Goal: Communication & Community: Answer question/provide support

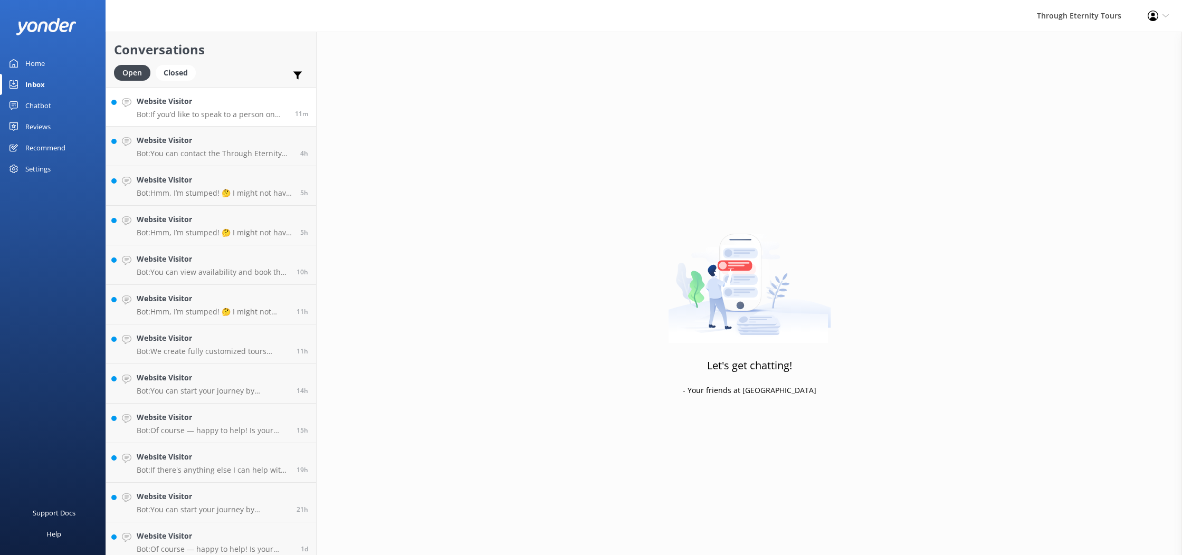
click at [238, 115] on p "Bot: If you’d like to speak to a person on the Through Eternity Tours team, ple…" at bounding box center [212, 114] width 150 height 9
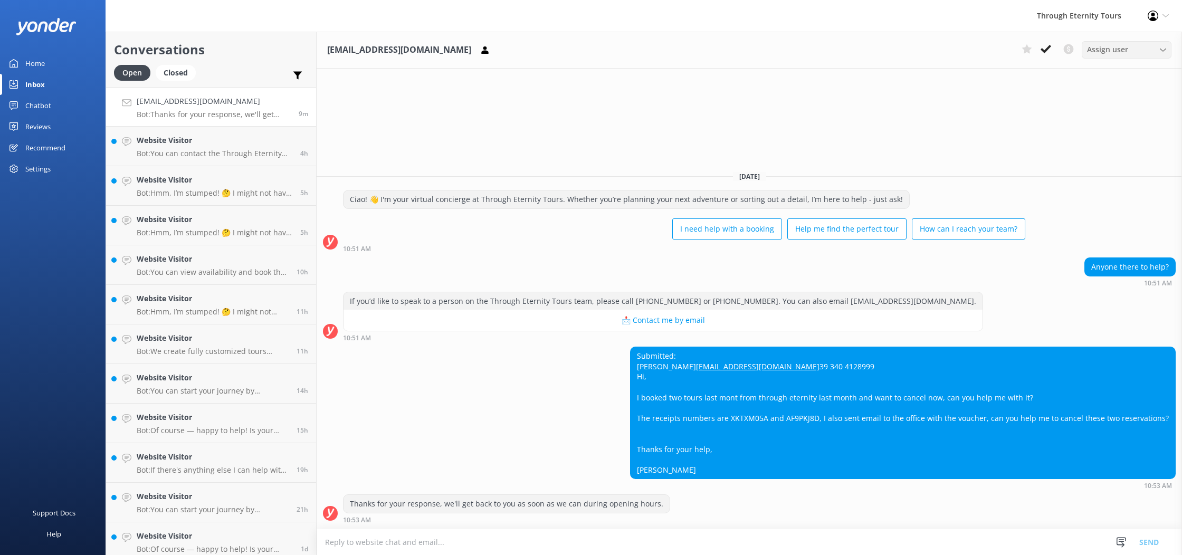
click at [1145, 44] on div "Assign user" at bounding box center [1126, 50] width 84 height 12
click at [789, 122] on div "[EMAIL_ADDRESS][DOMAIN_NAME] Assign user [PERSON_NAME] Nadya Oks [PERSON_NAME] …" at bounding box center [749, 293] width 865 height 523
click at [1135, 51] on div "Assign user" at bounding box center [1126, 50] width 84 height 12
click at [1117, 52] on span "Assign user" at bounding box center [1107, 50] width 41 height 12
click at [1133, 183] on link "Stefania" at bounding box center [1129, 178] width 94 height 21
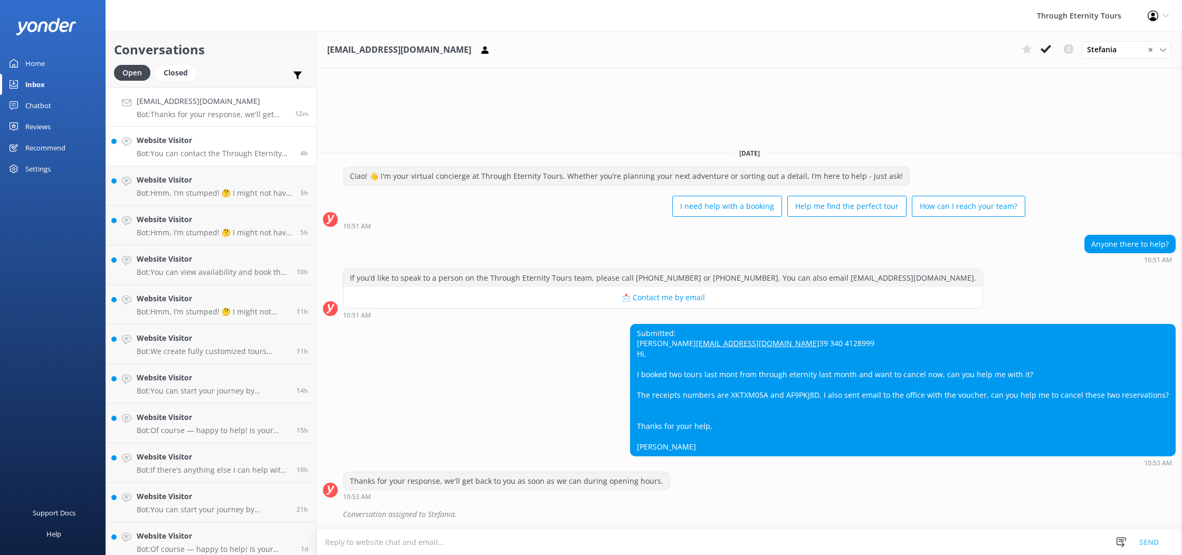
click at [213, 147] on div "Website Visitor Bot: You can contact the Through Eternity Tours team at [PHONE_…" at bounding box center [215, 146] width 156 height 23
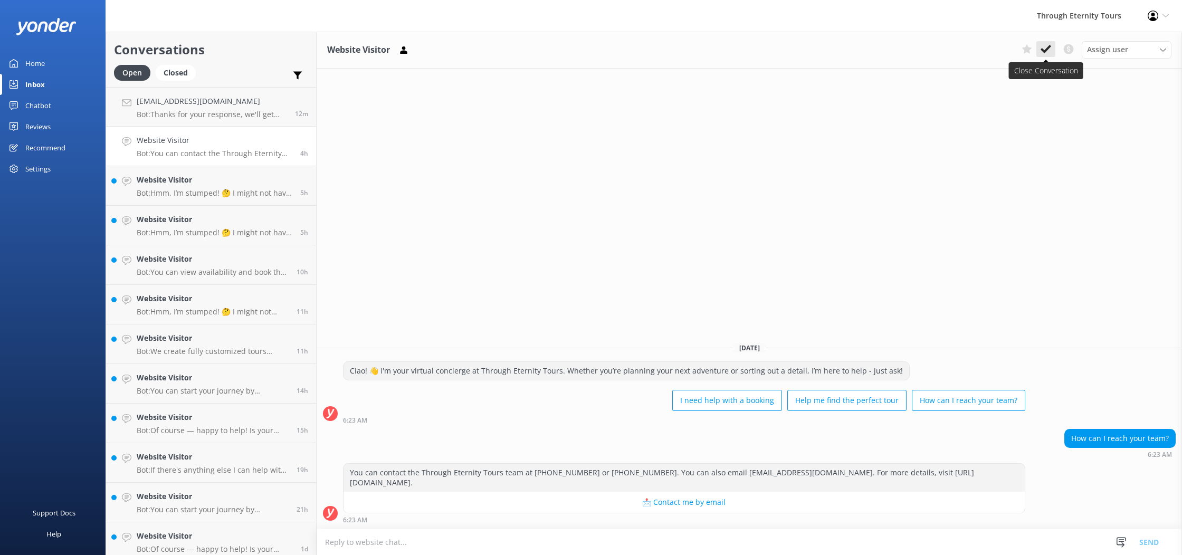
click at [1050, 47] on use at bounding box center [1045, 49] width 11 height 8
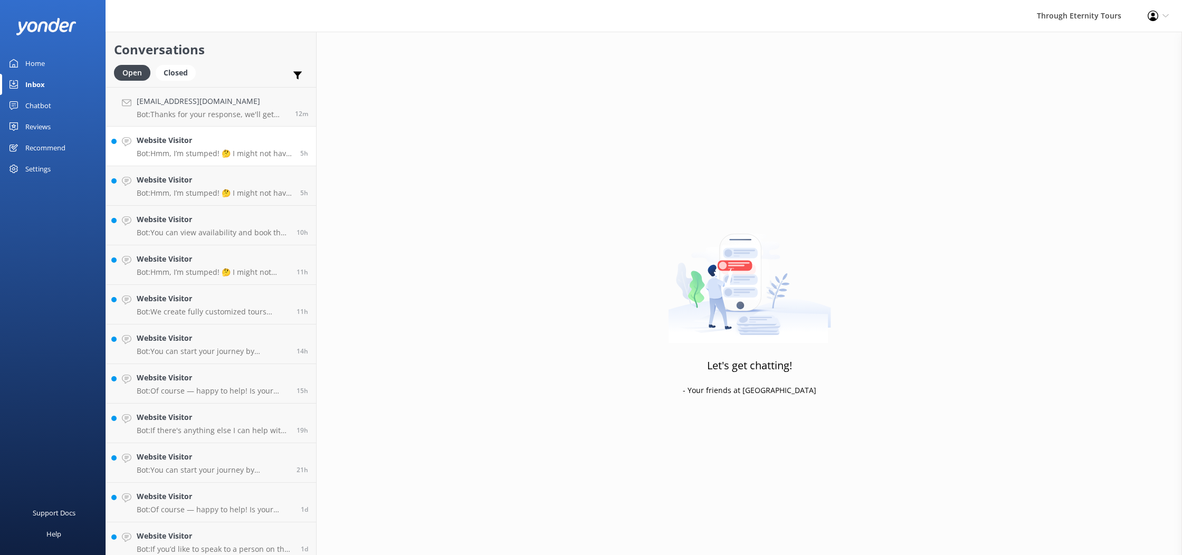
click at [251, 158] on link "Website Visitor Bot: Hmm, I’m stumped! 🤔 I might not have the answer to that on…" at bounding box center [211, 147] width 210 height 40
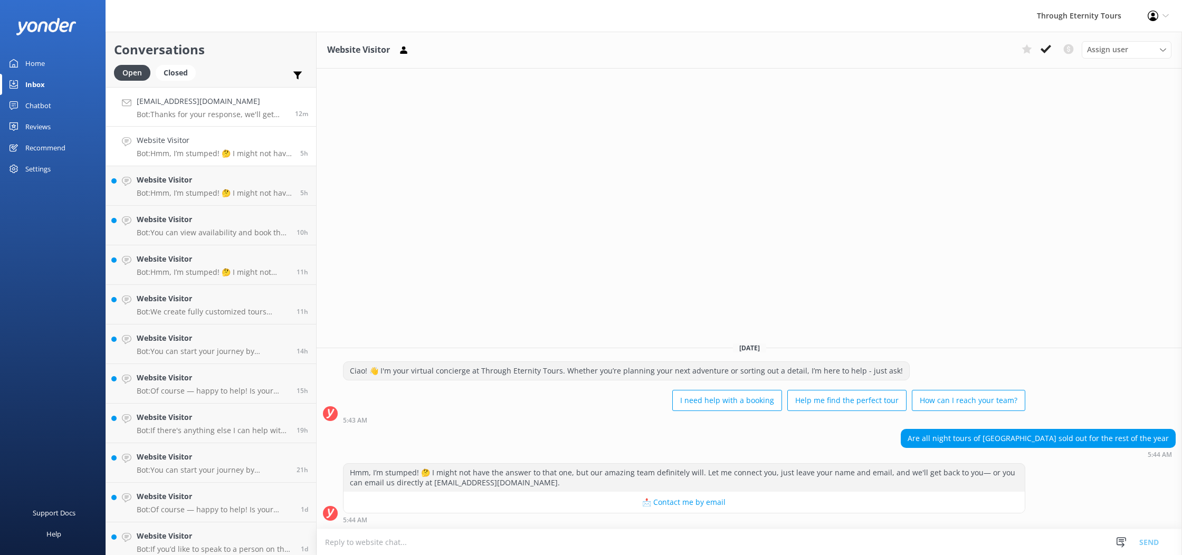
click at [180, 107] on div "[EMAIL_ADDRESS][DOMAIN_NAME] Bot: Thanks for your response, we'll get back to y…" at bounding box center [212, 106] width 150 height 23
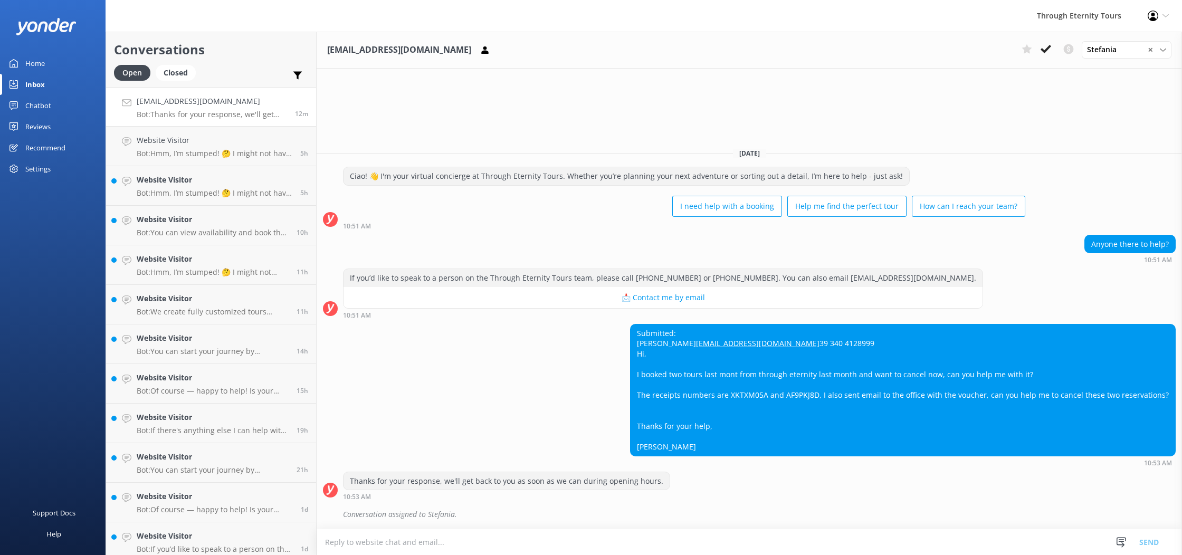
click at [768, 398] on div "Submitted: [PERSON_NAME] [EMAIL_ADDRESS][DOMAIN_NAME] 39 340 4128999 Hi, I book…" at bounding box center [902, 389] width 544 height 131
copy div "XKTXM05A"
click at [194, 189] on p "Bot: Hmm, I’m stumped! 🤔 I might not have the answer to that one, but our amazi…" at bounding box center [215, 192] width 156 height 9
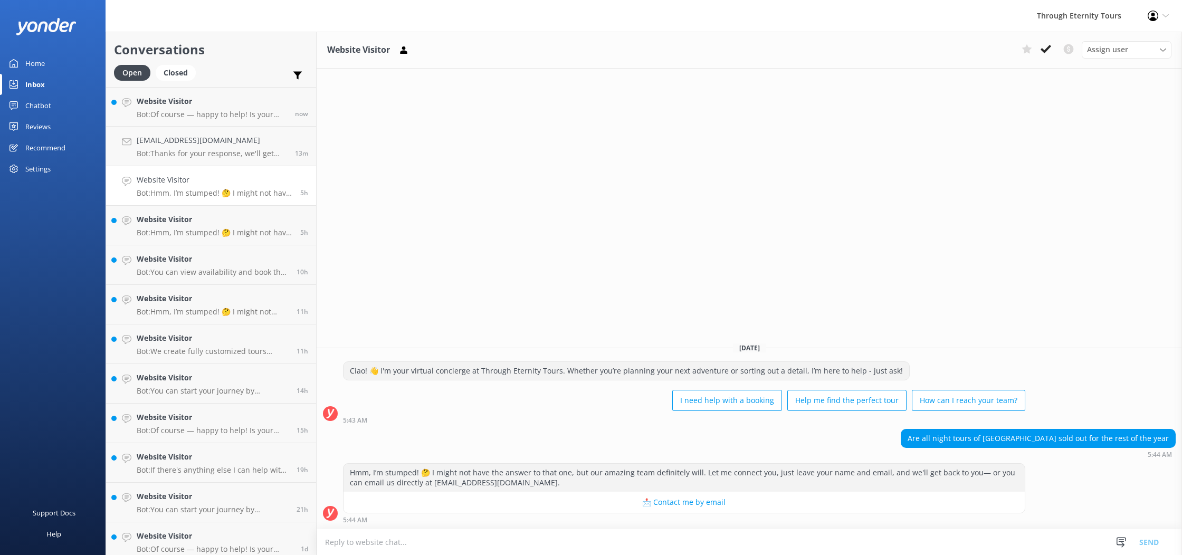
click at [861, 543] on textarea at bounding box center [749, 542] width 865 height 26
type textarea "He"
click at [265, 103] on h4 "Website Visitor" at bounding box center [212, 101] width 150 height 12
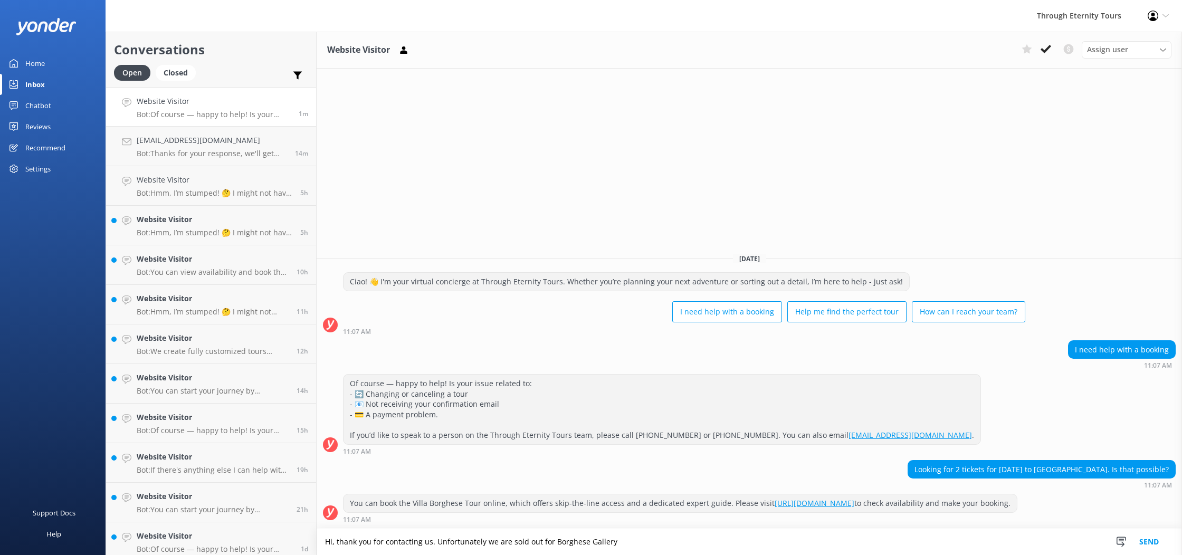
drag, startPoint x: 485, startPoint y: 544, endPoint x: 511, endPoint y: 544, distance: 25.3
click at [511, 544] on textarea "Hi, thank you for contacting us. Unfortunately we are sold out for Borghese Gal…" at bounding box center [749, 542] width 865 height 26
click at [611, 538] on textarea "Hi, thank you for contacting us. Unfortunately Borghese Gallery" at bounding box center [749, 542] width 865 height 26
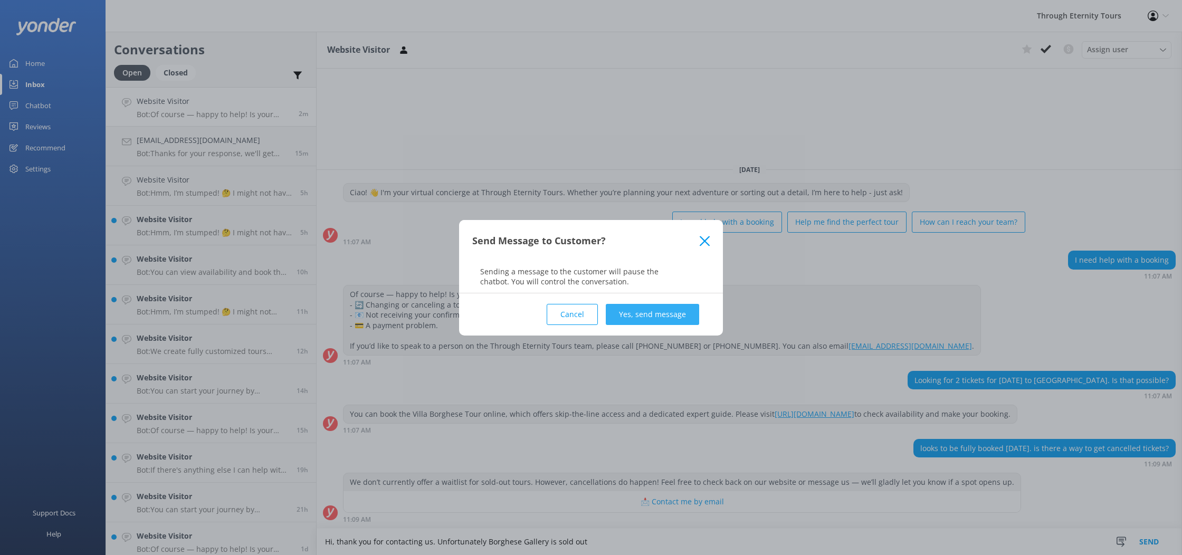
type textarea "Hi, thank you for contacting us. Unfortunately Borghese Gallery is sold out"
click at [654, 315] on button "Yes, send message" at bounding box center [652, 314] width 93 height 21
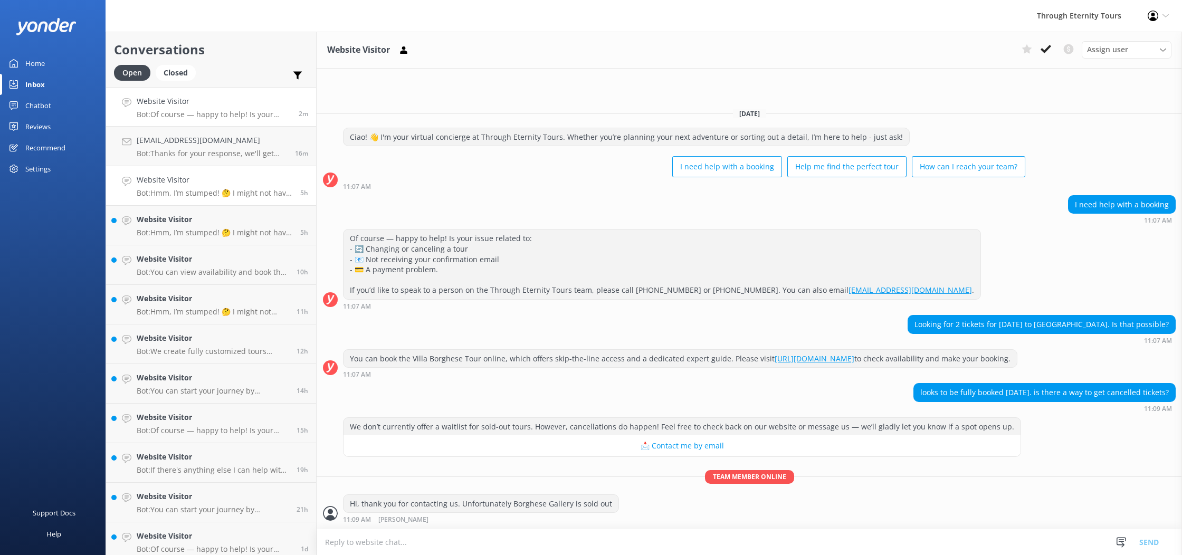
scroll to position [1, 0]
click at [413, 542] on textarea at bounding box center [749, 542] width 865 height 26
click at [223, 236] on p "Bot: Hmm, I’m stumped! 🤔 I might not have the answer to that one, but our amazi…" at bounding box center [215, 231] width 156 height 9
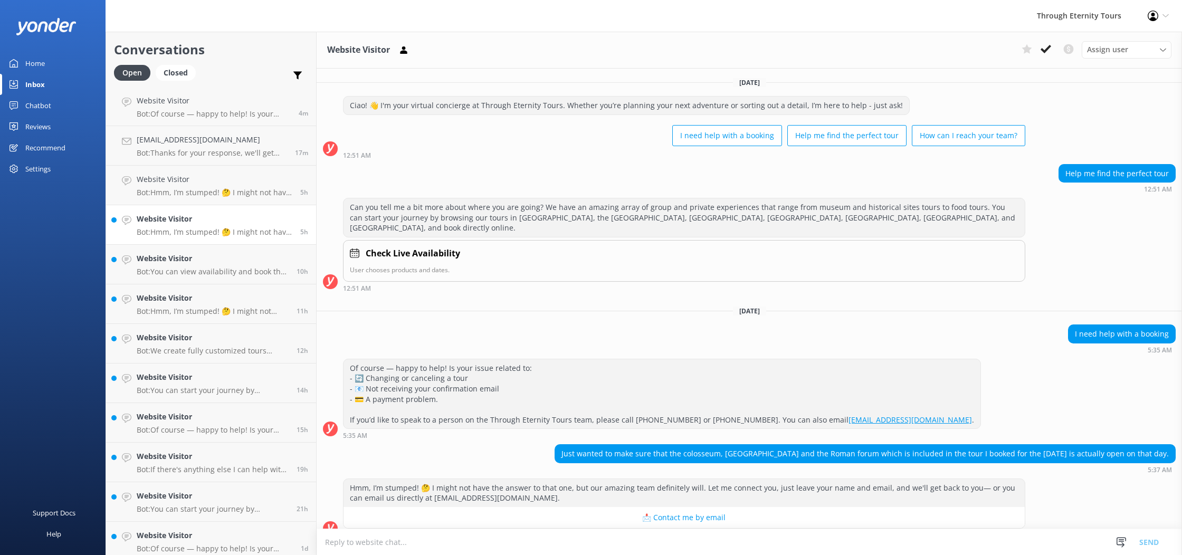
scroll to position [4, 0]
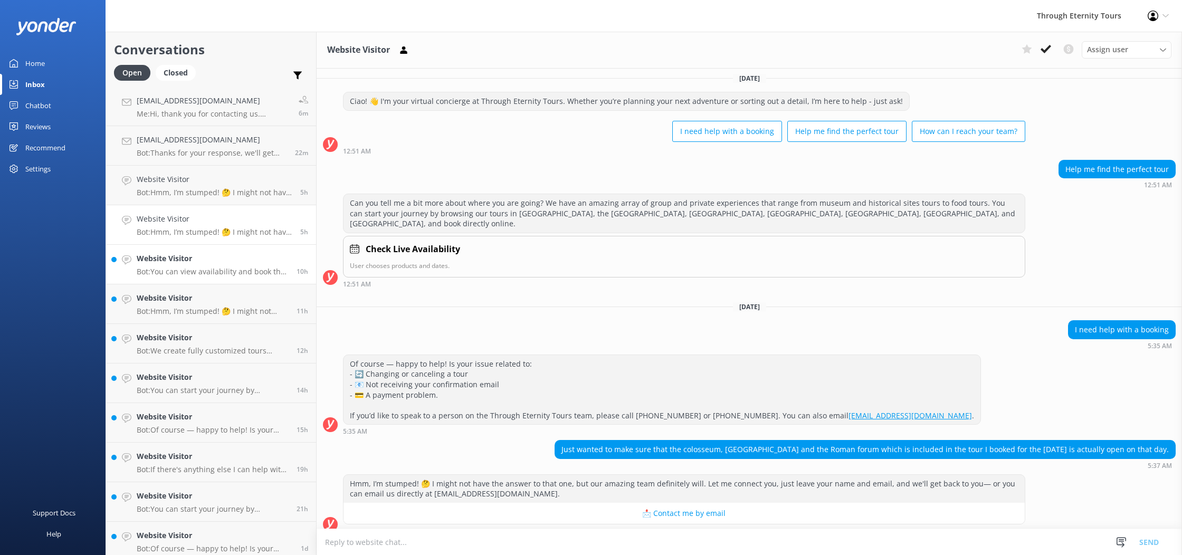
click at [203, 262] on h4 "Website Visitor" at bounding box center [213, 259] width 152 height 12
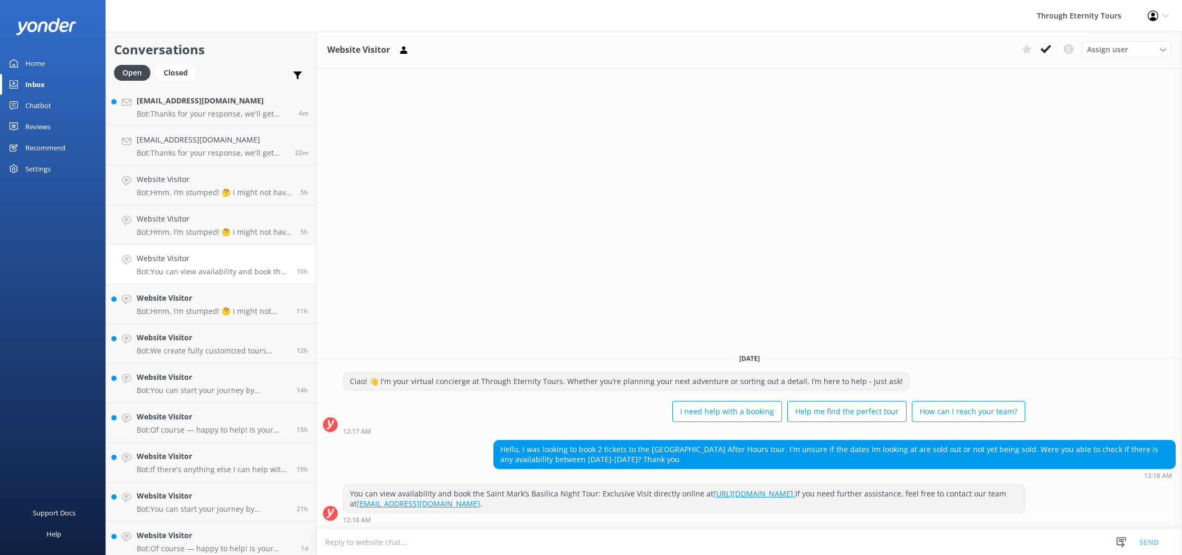
scroll to position [1, 0]
click at [209, 297] on h4 "Website Visitor" at bounding box center [213, 298] width 152 height 12
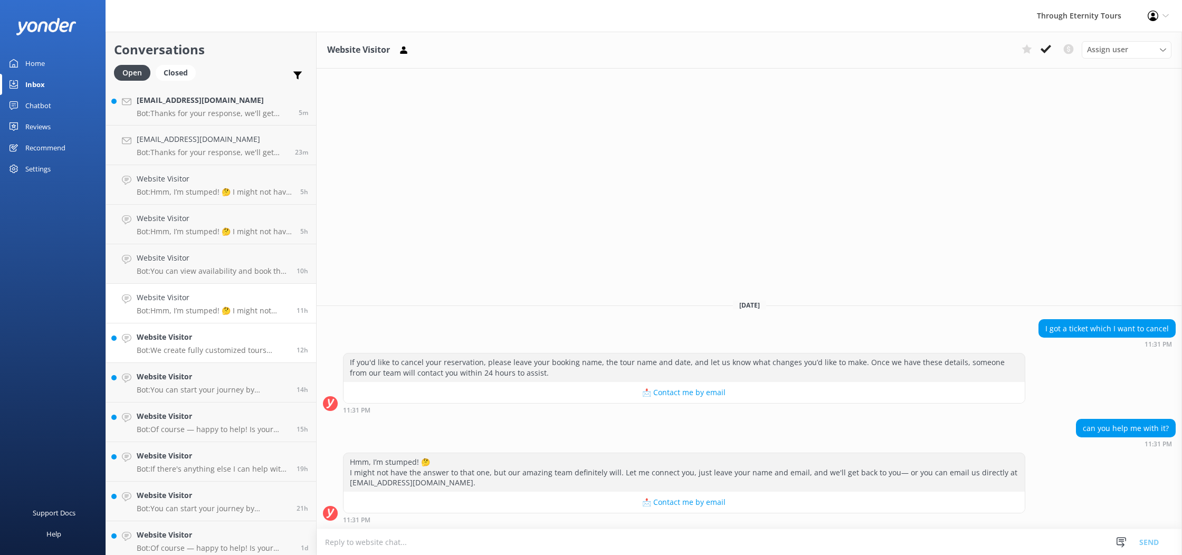
click at [252, 349] on p "Bot: We create fully customized tours based on your interests and travel needs.…" at bounding box center [213, 350] width 152 height 9
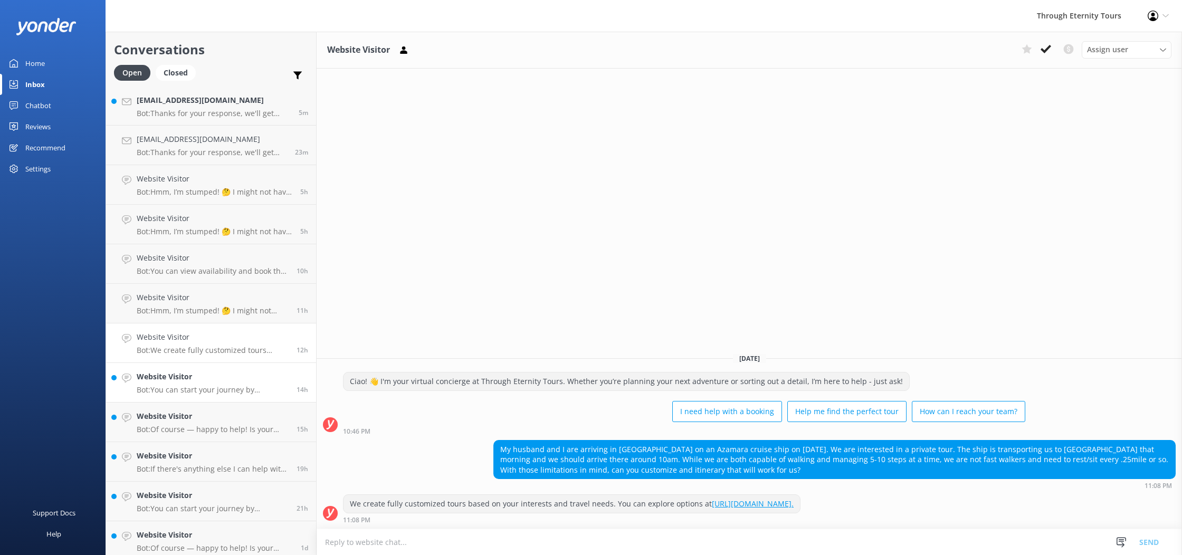
click at [164, 391] on p "Bot: You can start your journey by browsing our tours in [GEOGRAPHIC_DATA], the…" at bounding box center [213, 389] width 152 height 9
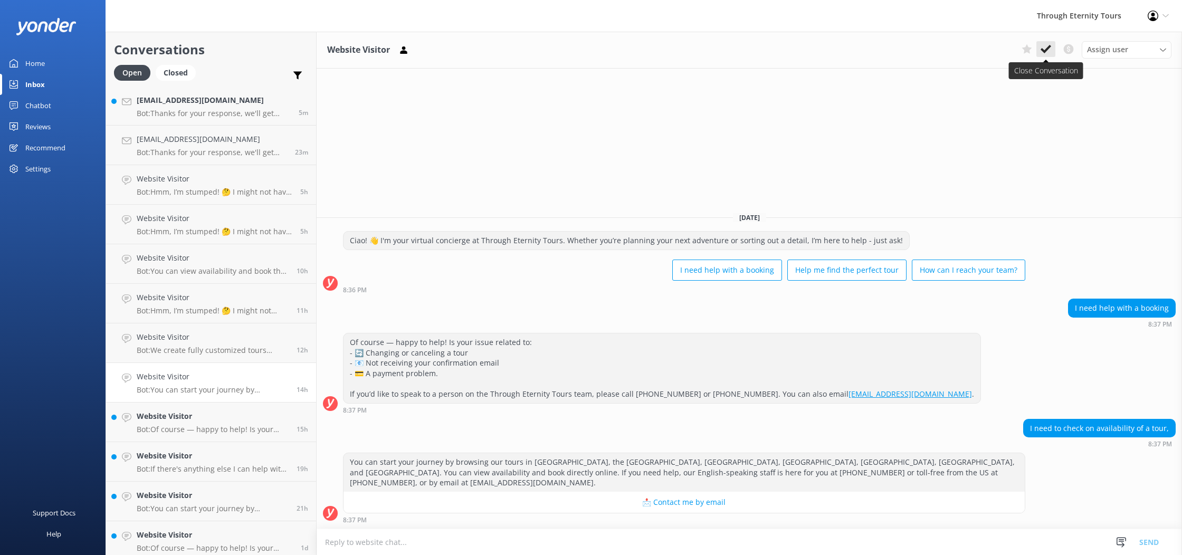
click at [1039, 45] on button at bounding box center [1045, 49] width 19 height 16
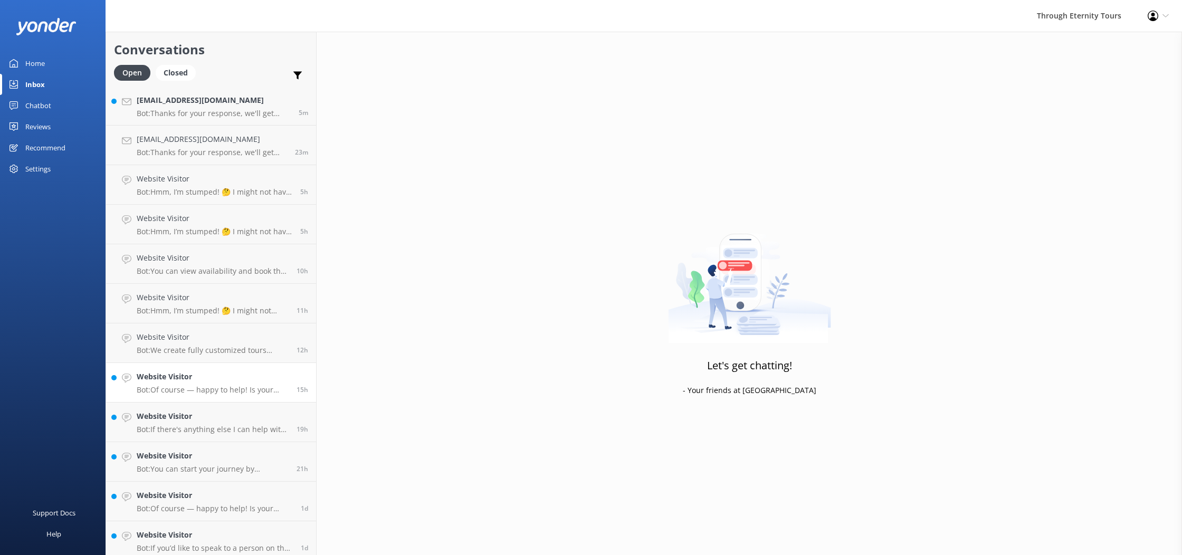
click at [228, 389] on p "Bot: Of course — happy to help! Is your issue related to: - 🔄 Changing or cance…" at bounding box center [213, 389] width 152 height 9
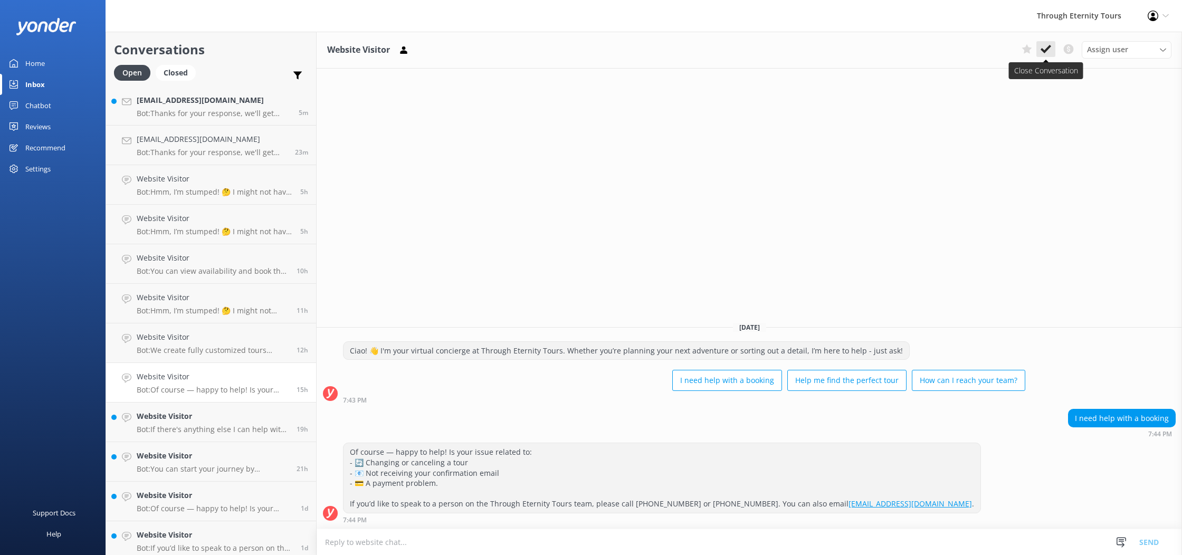
click at [1046, 46] on icon at bounding box center [1045, 49] width 11 height 11
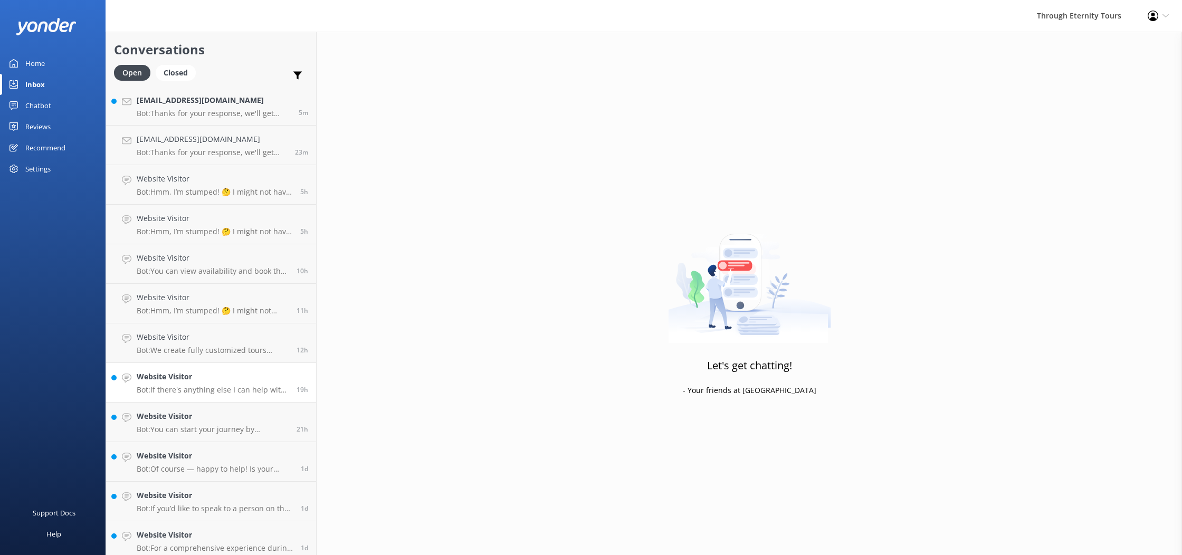
click at [268, 387] on p "Bot: If there's anything else I can help with, let me know!" at bounding box center [213, 389] width 152 height 9
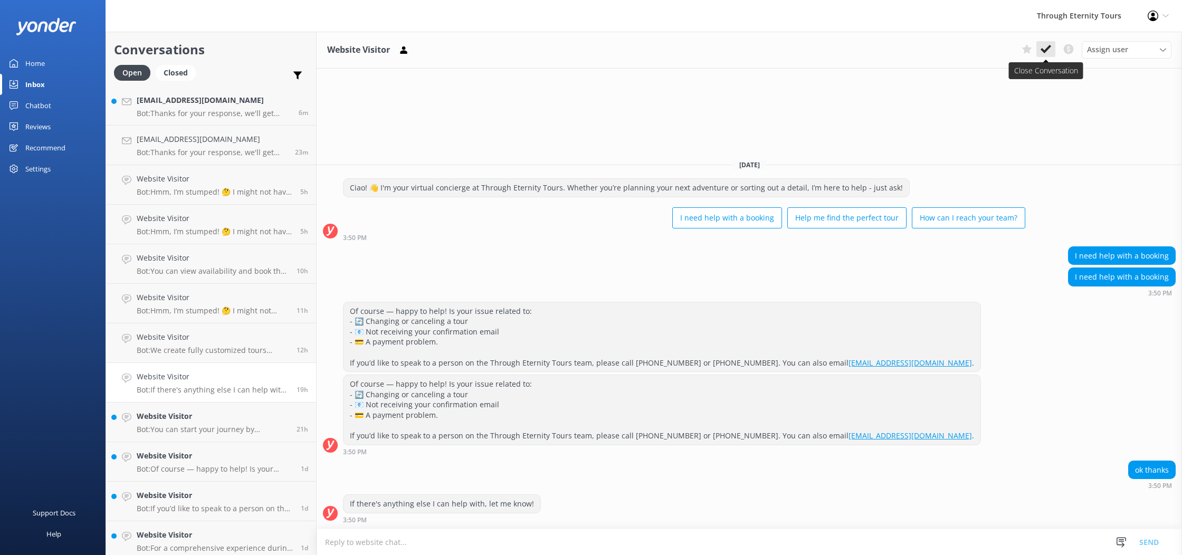
click at [1048, 50] on icon at bounding box center [1045, 49] width 11 height 11
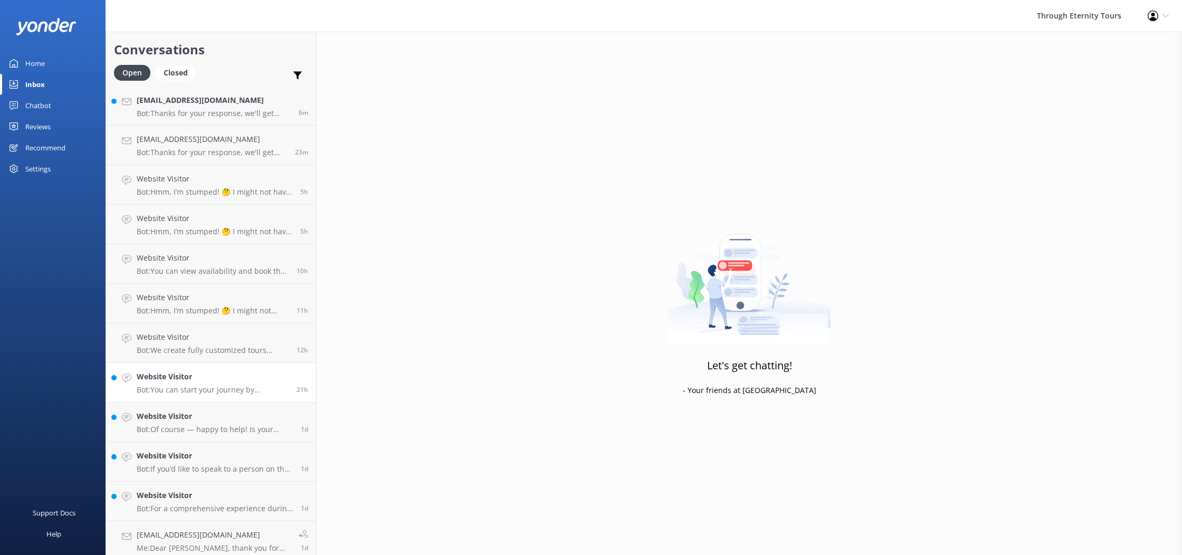
click at [244, 388] on p "Bot: You can start your journey by browsing our tours in [GEOGRAPHIC_DATA], the…" at bounding box center [213, 389] width 152 height 9
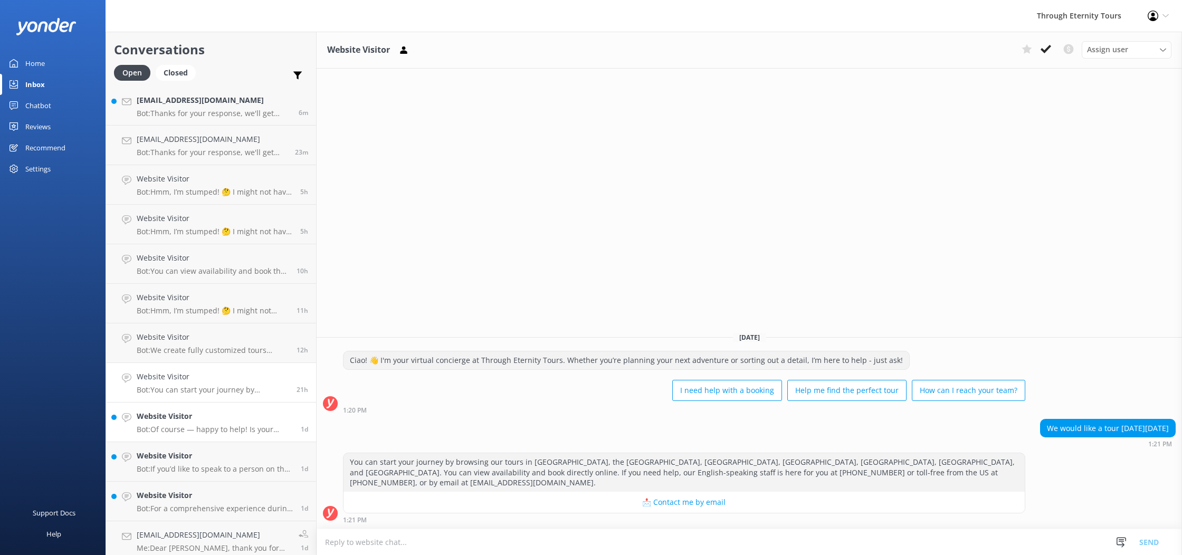
click at [247, 418] on h4 "Website Visitor" at bounding box center [215, 416] width 156 height 12
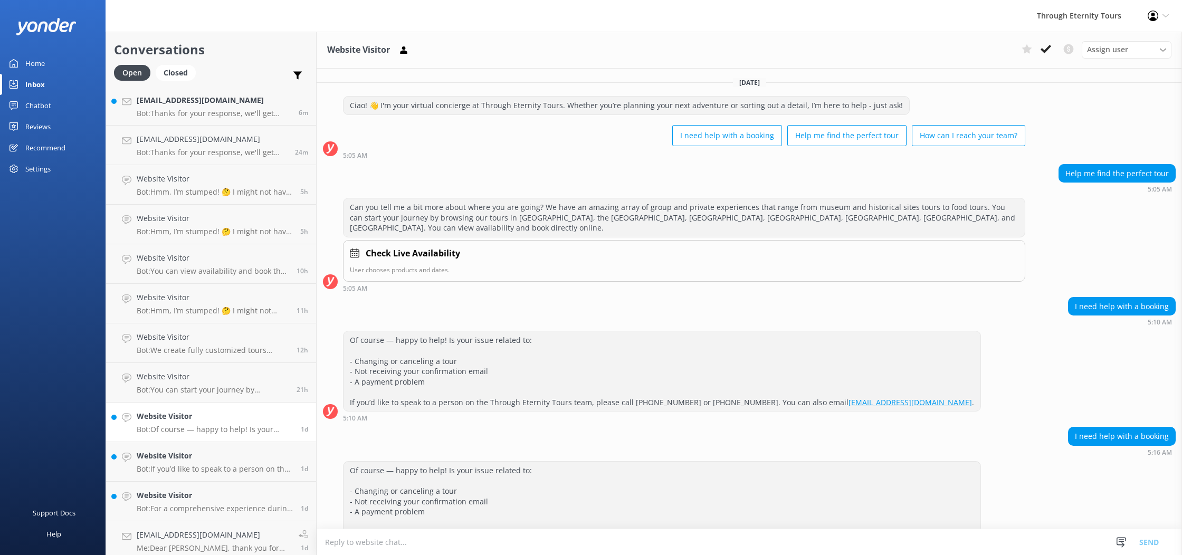
scroll to position [17, 0]
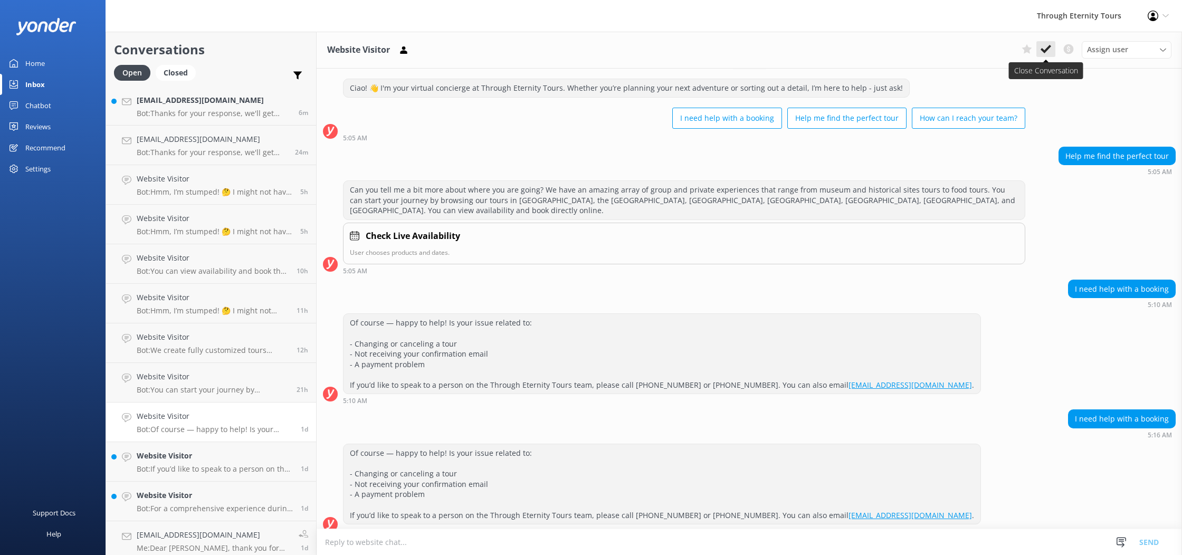
click at [1045, 47] on icon at bounding box center [1045, 49] width 11 height 11
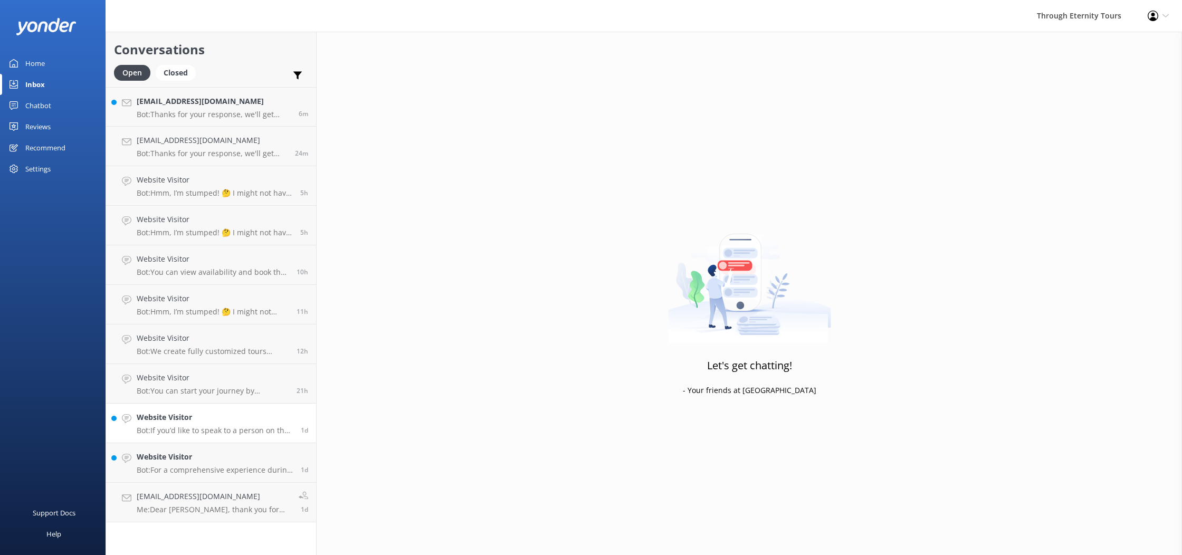
click at [176, 419] on h4 "Website Visitor" at bounding box center [215, 417] width 156 height 12
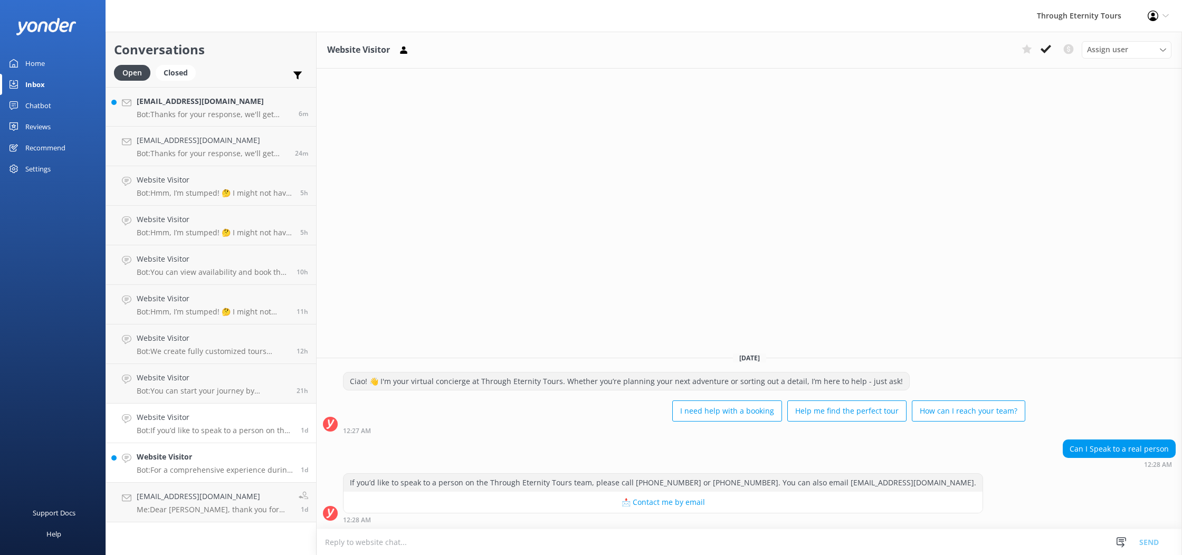
click at [193, 453] on h4 "Website Visitor" at bounding box center [215, 457] width 156 height 12
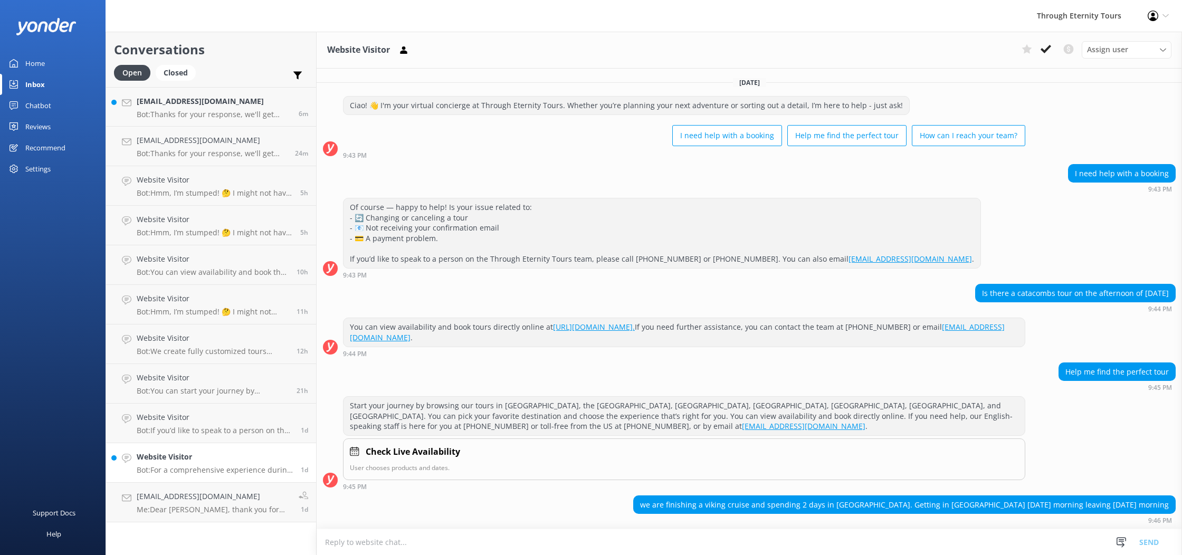
scroll to position [55, 0]
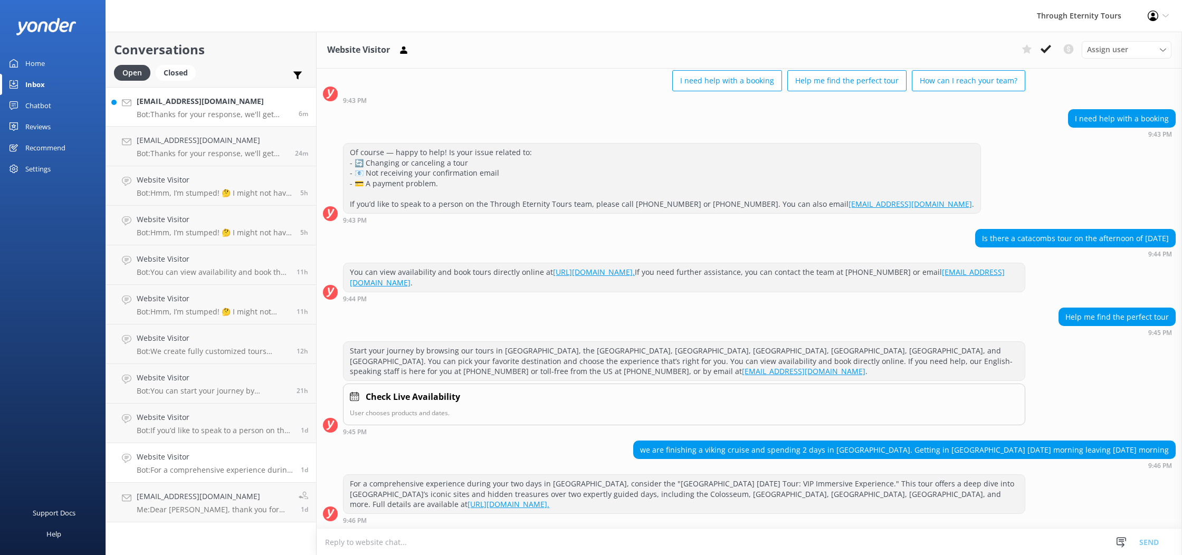
click at [192, 110] on p "Bot: Thanks for your response, we'll get back to you as soon as we can during o…" at bounding box center [214, 114] width 154 height 9
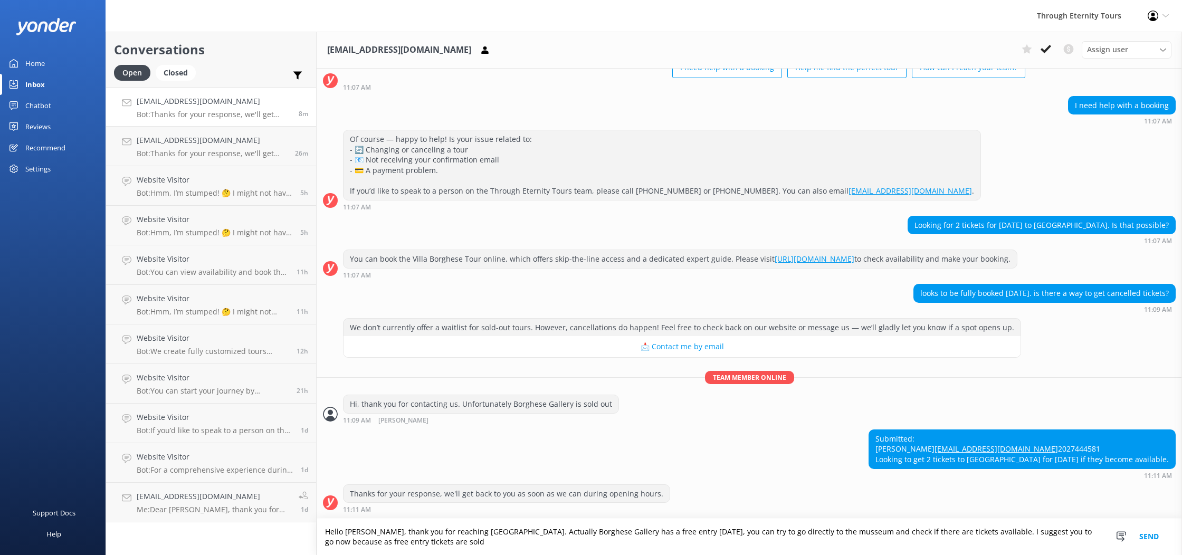
scroll to position [99, 0]
click at [357, 544] on textarea "Hello [PERSON_NAME], thank you for reaching [GEOGRAPHIC_DATA]. Actually Borghes…" at bounding box center [749, 537] width 865 height 36
type textarea "Hello [PERSON_NAME], thank you for reaching [GEOGRAPHIC_DATA]. Actually Borghes…"
drag, startPoint x: 391, startPoint y: 541, endPoint x: 309, endPoint y: 526, distance: 83.6
click at [309, 526] on div "Conversations Open Closed Important Converted Assigned to me Unassigned [EMAIL_…" at bounding box center [644, 293] width 1076 height 523
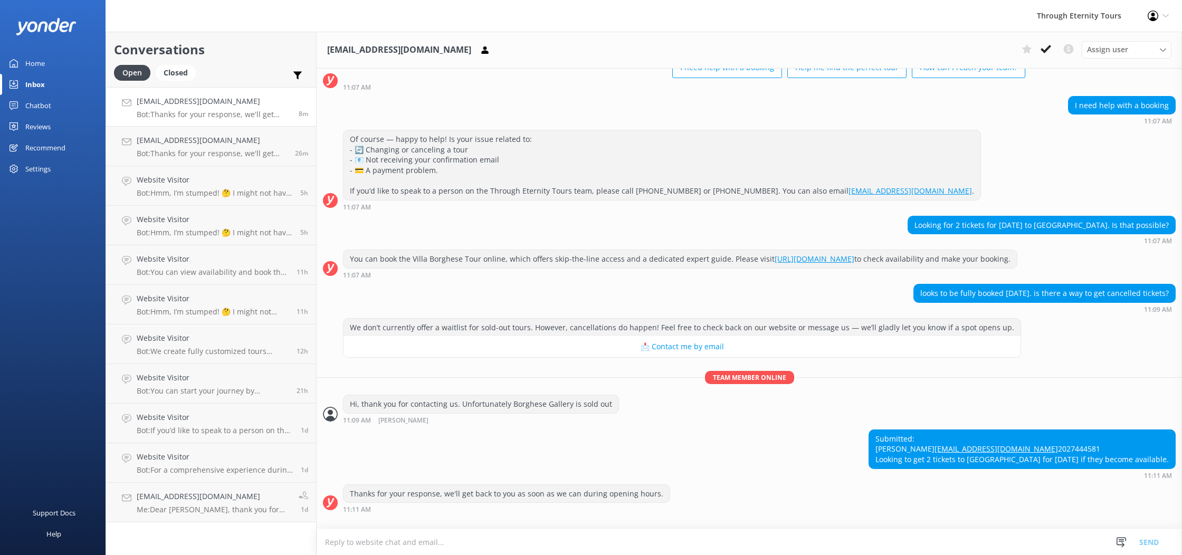
scroll to position [88, 0]
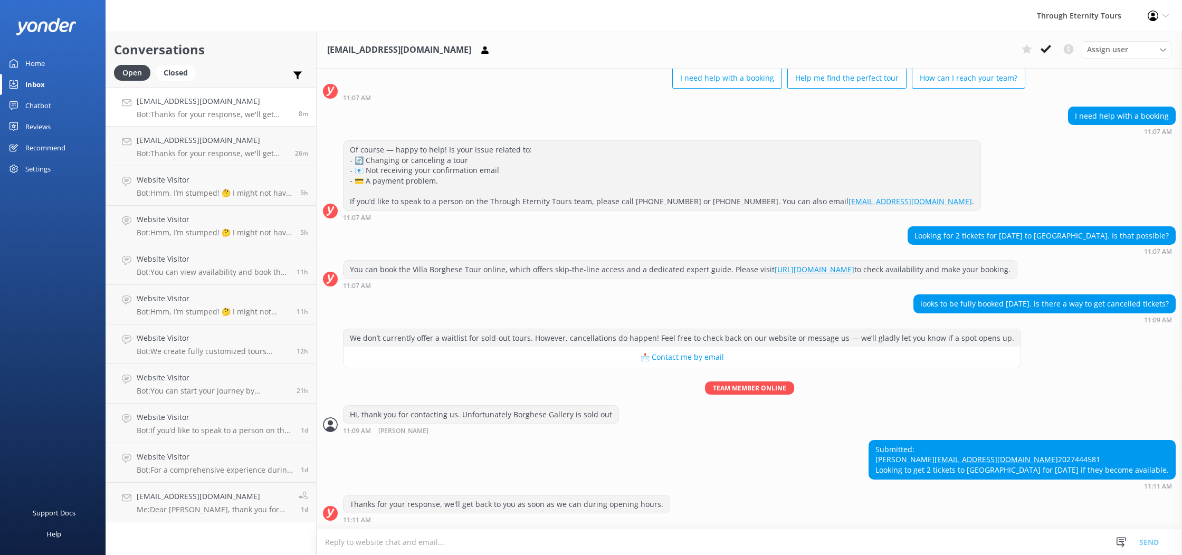
paste textarea "Hello [PERSON_NAME], thank you for reaching out to [GEOGRAPHIC_DATA]. The [GEOG…"
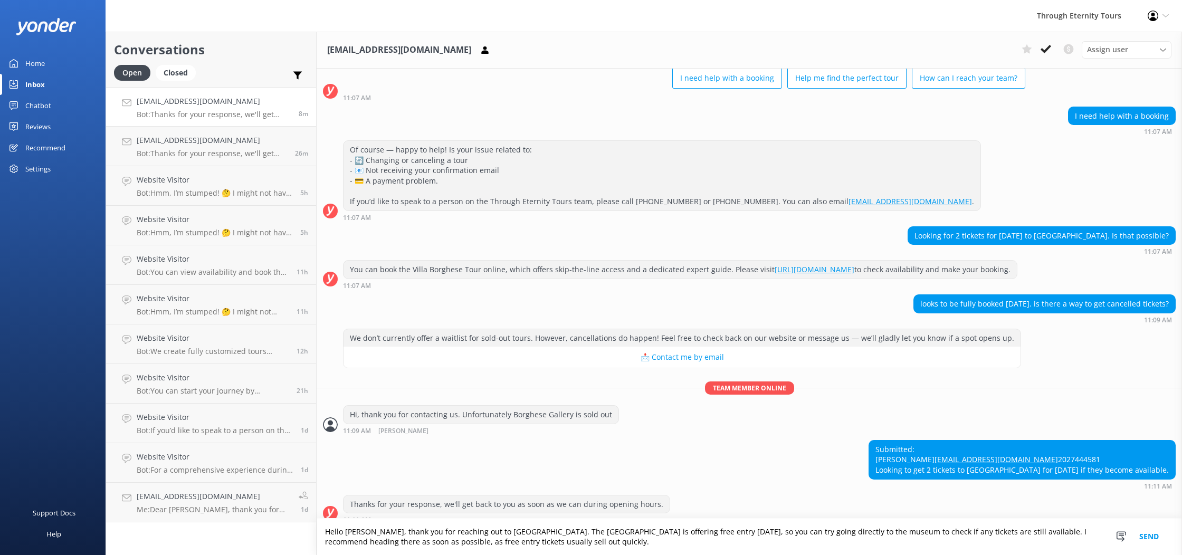
scroll to position [99, 0]
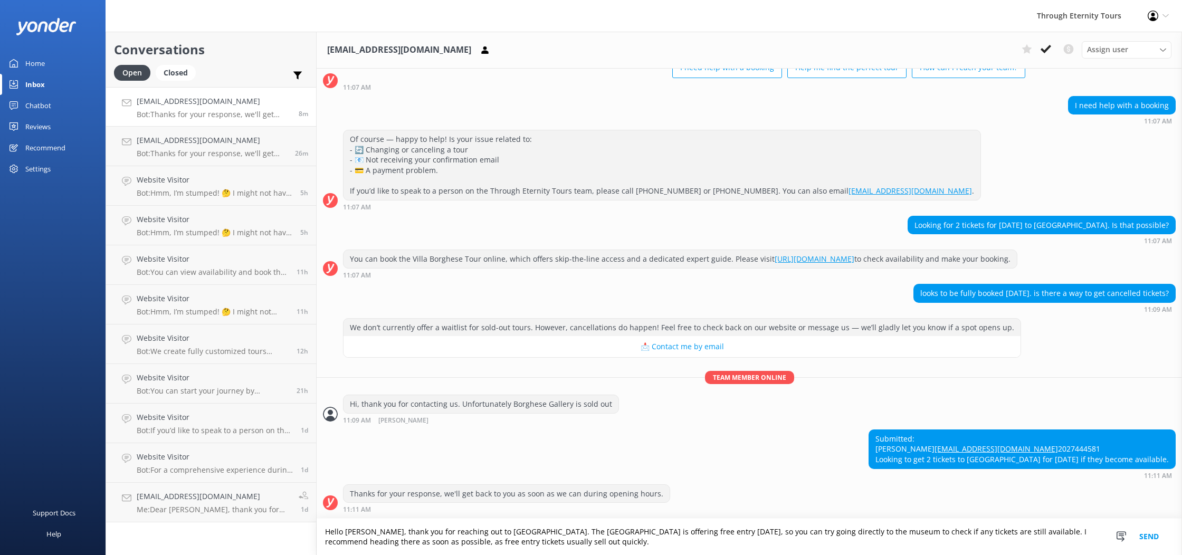
type textarea "Hello [PERSON_NAME], thank you for reaching out to [GEOGRAPHIC_DATA]. The [GEOG…"
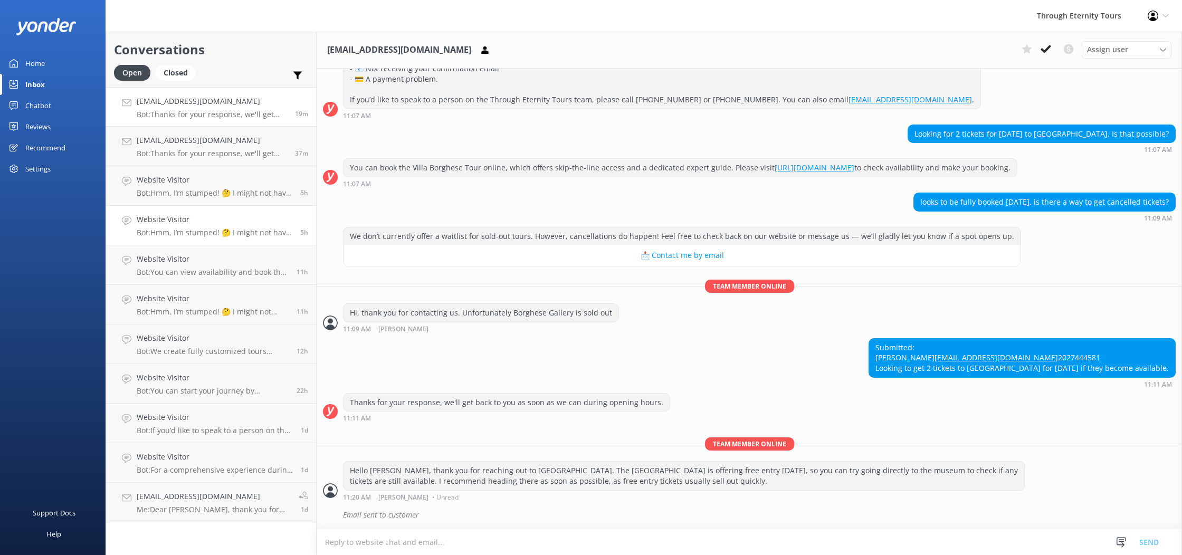
scroll to position [190, 0]
